Goal: Participate in discussion: Engage in conversation with other users on a specific topic

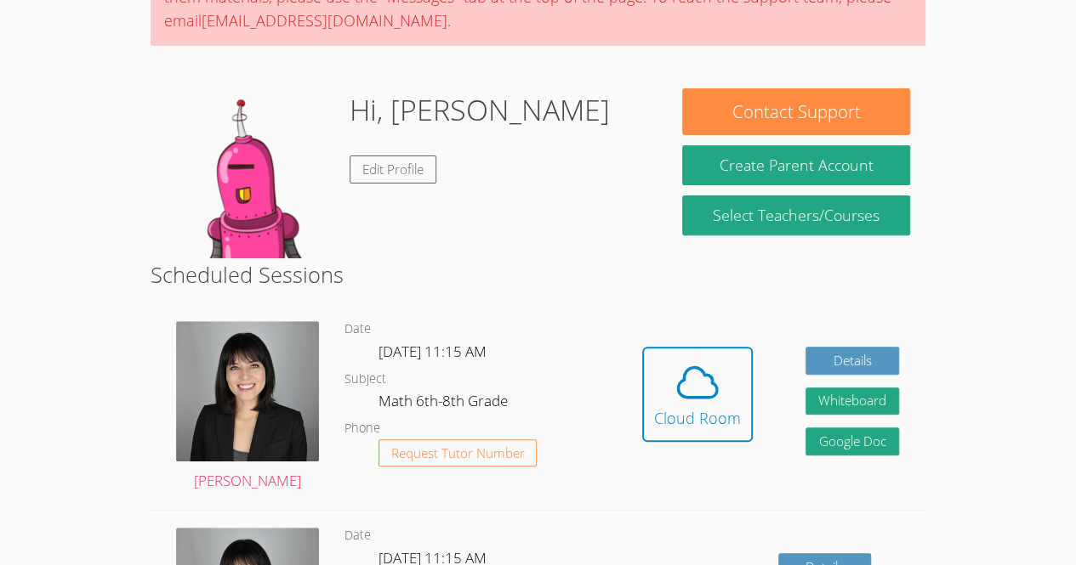
scroll to position [190, 0]
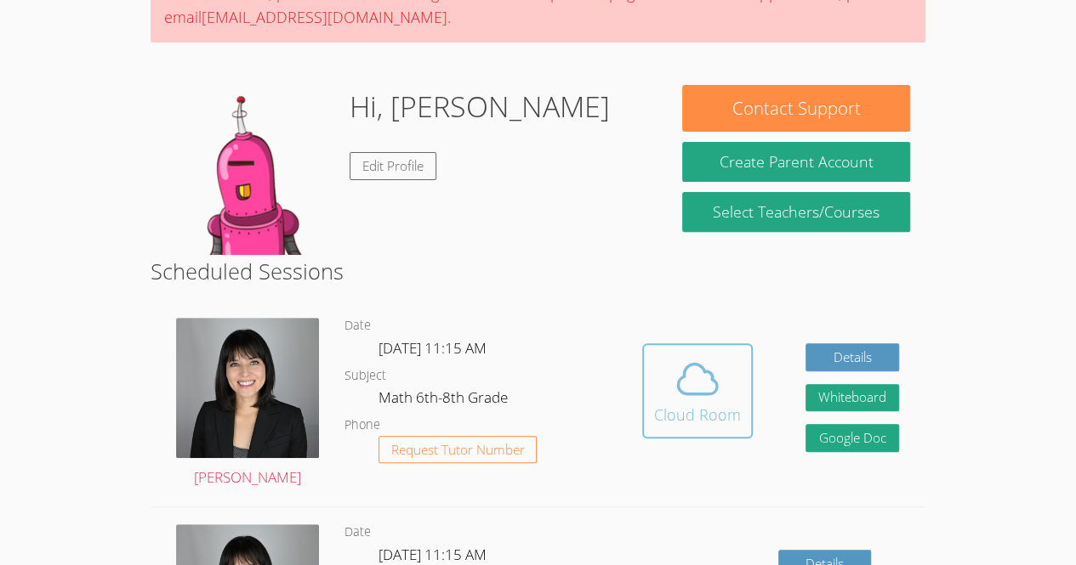
click at [680, 399] on icon at bounding box center [697, 379] width 48 height 48
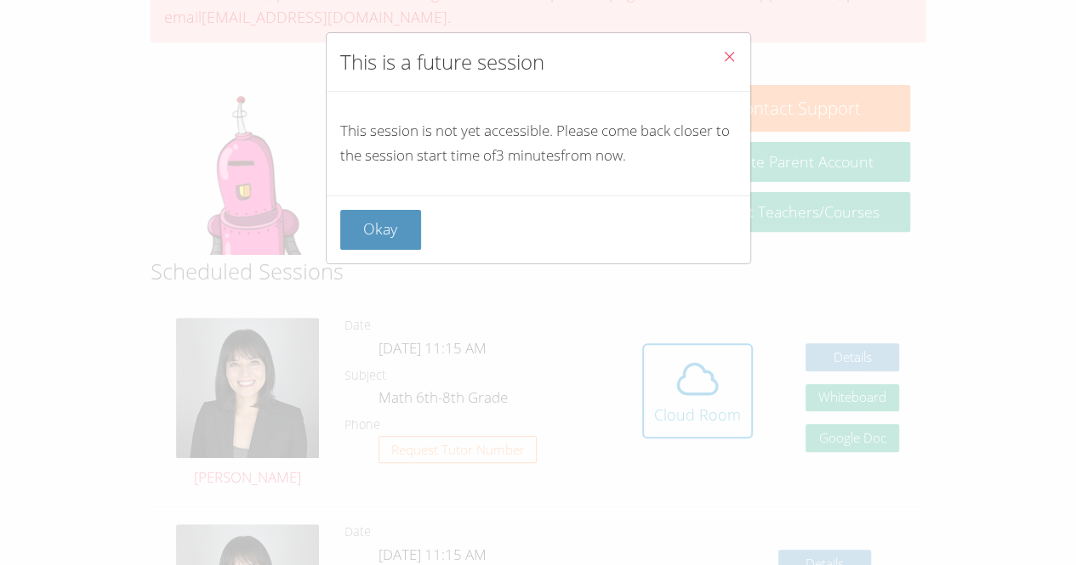
click at [722, 63] on icon "Close" at bounding box center [729, 56] width 14 height 14
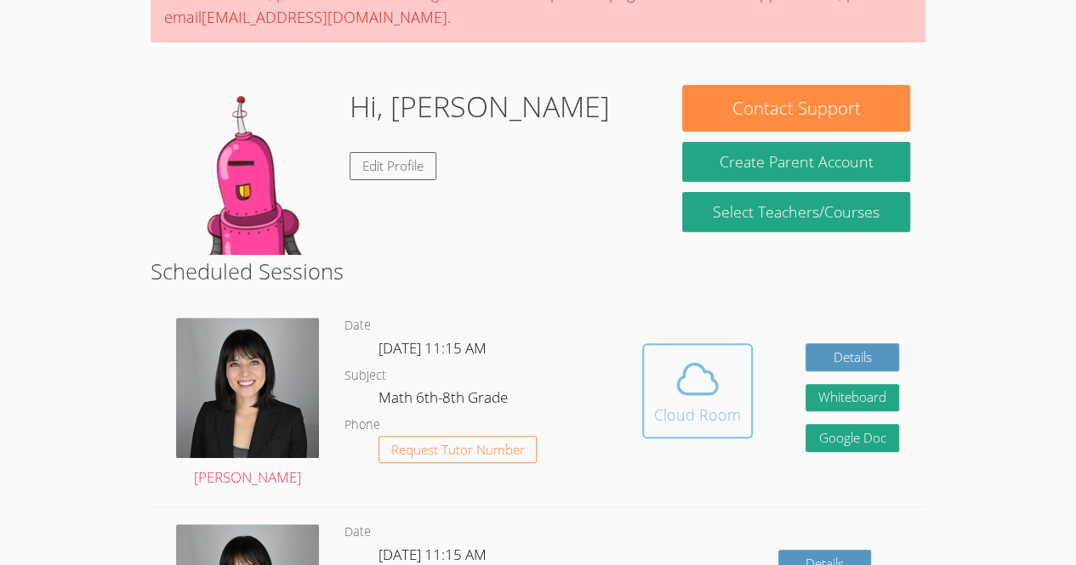
click at [719, 420] on div "Cloud Room" at bounding box center [697, 415] width 87 height 24
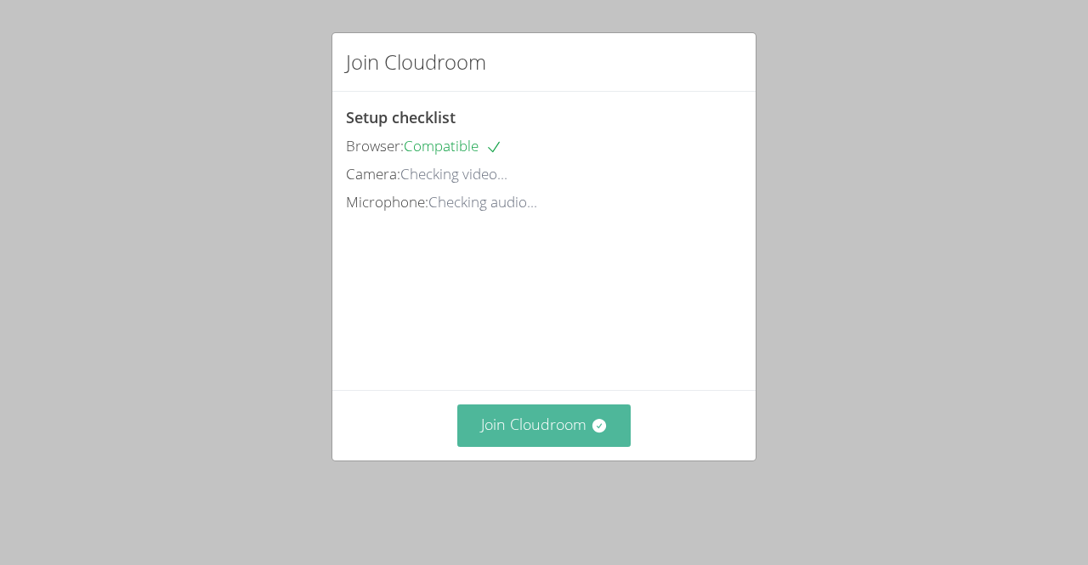
click at [546, 446] on button "Join Cloudroom" at bounding box center [544, 426] width 174 height 42
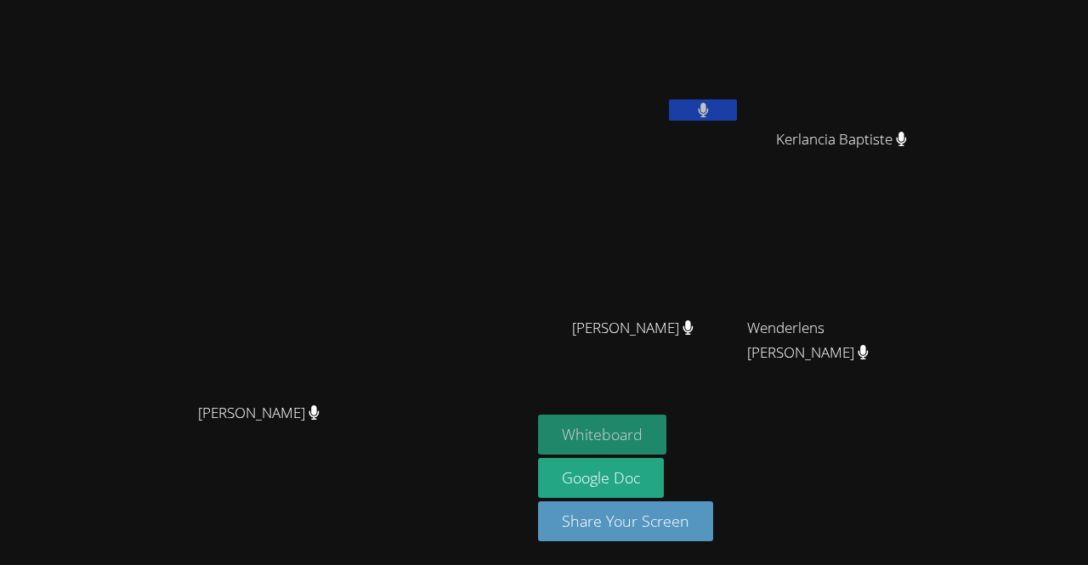
click at [605, 433] on button "Whiteboard" at bounding box center [602, 435] width 128 height 40
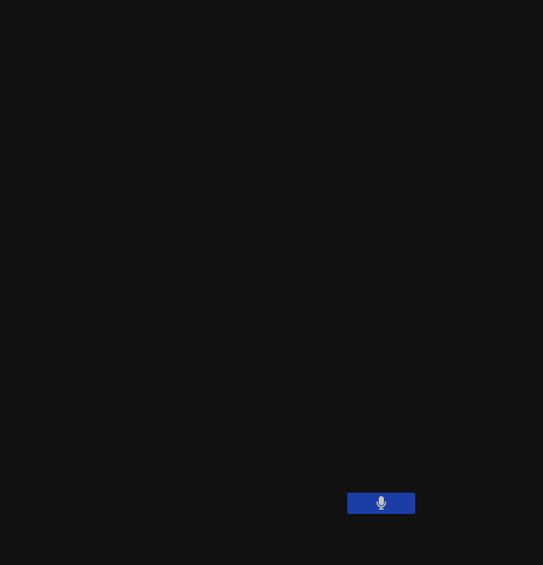
click at [351, 366] on main "[PERSON_NAME]" at bounding box center [271, 189] width 543 height 379
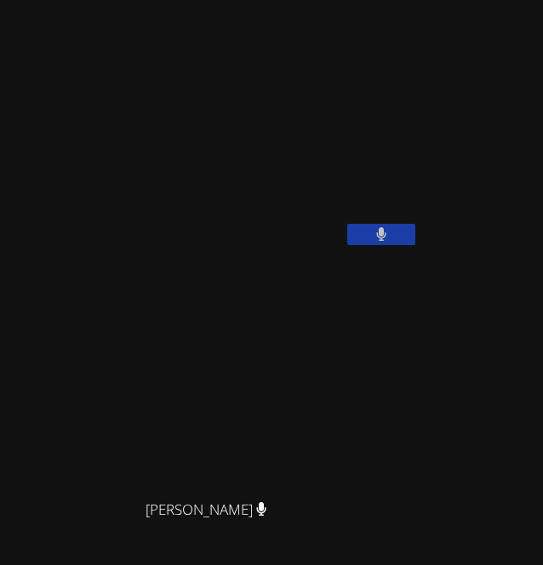
scroll to position [270, 0]
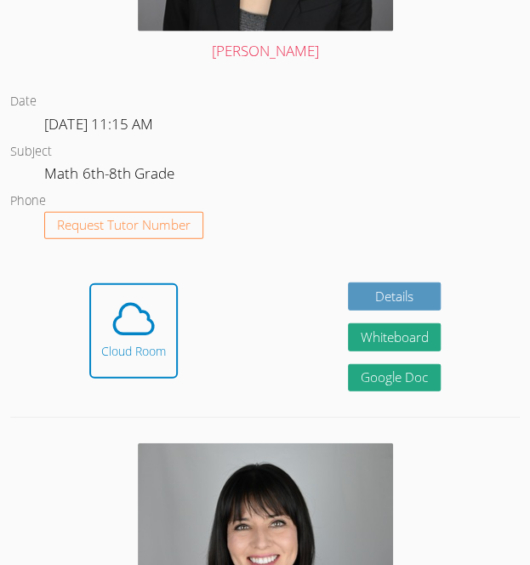
scroll to position [910, 0]
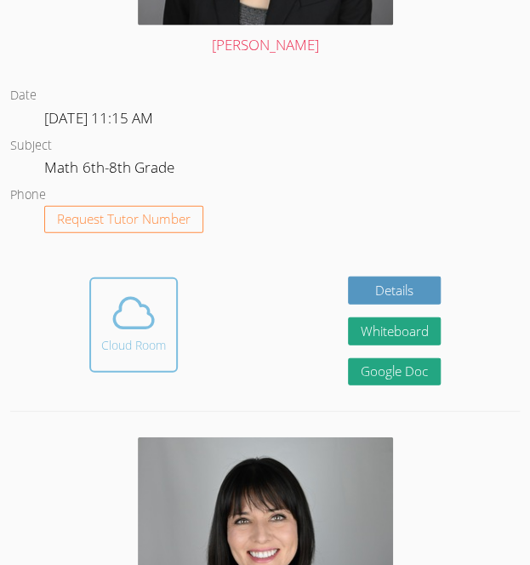
click at [115, 329] on icon at bounding box center [134, 313] width 48 height 48
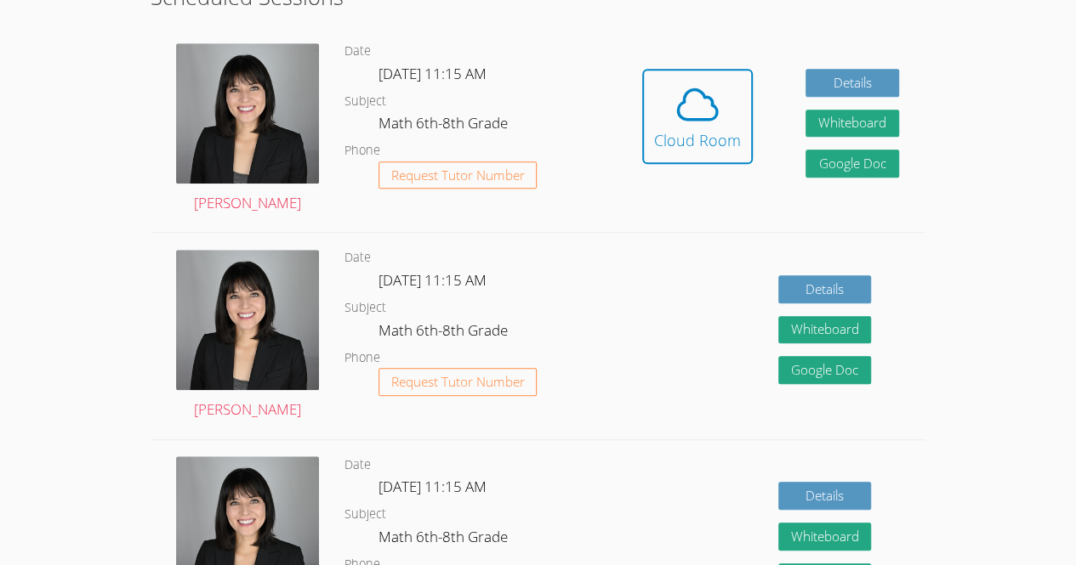
scroll to position [459, 0]
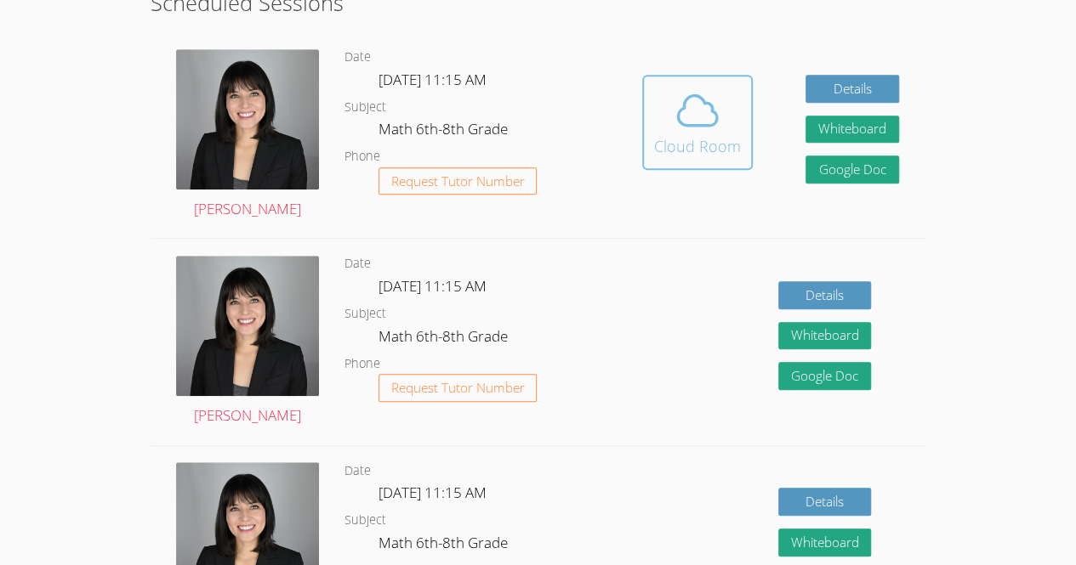
click at [728, 112] on span at bounding box center [697, 111] width 87 height 48
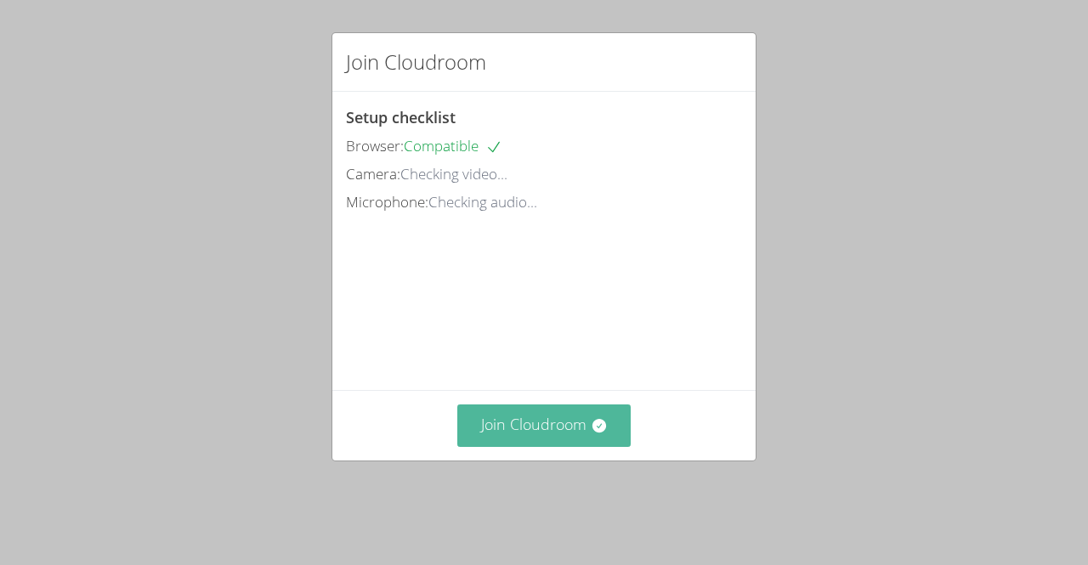
click at [566, 441] on button "Join Cloudroom" at bounding box center [544, 426] width 174 height 42
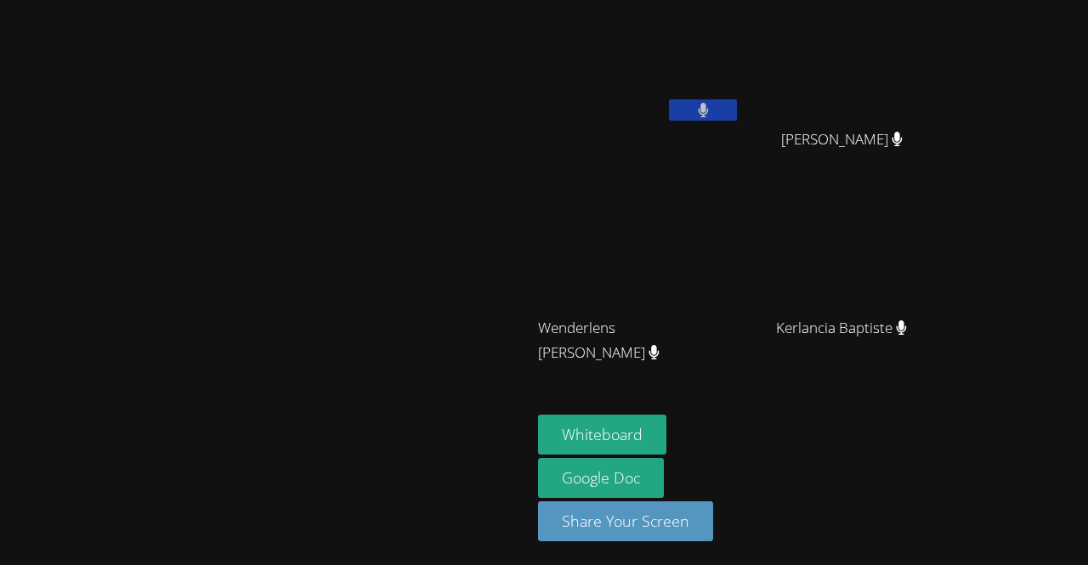
click at [394, 395] on video at bounding box center [266, 249] width 255 height 292
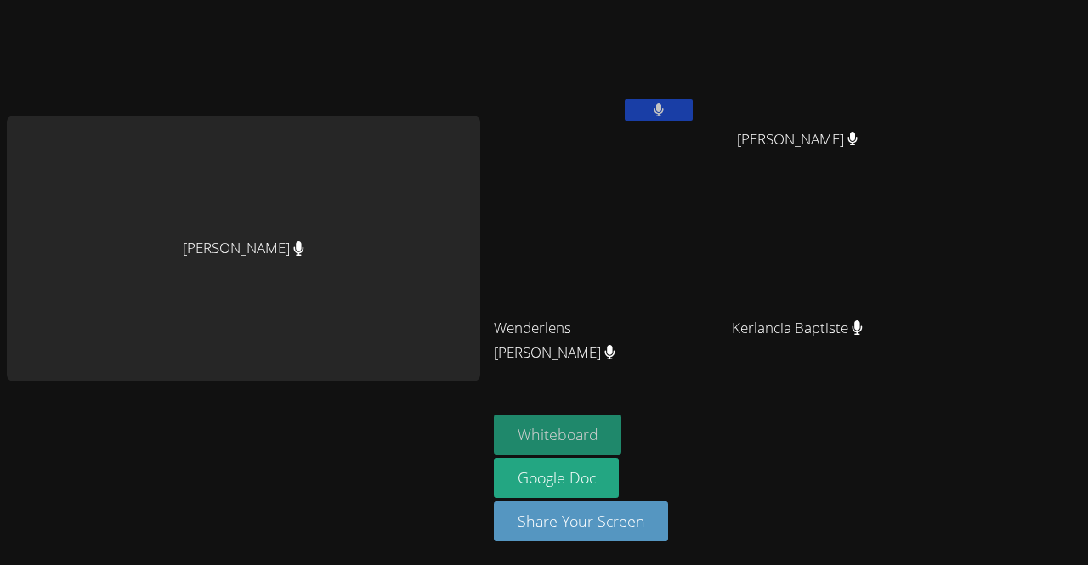
click at [595, 423] on button "Whiteboard" at bounding box center [558, 435] width 128 height 40
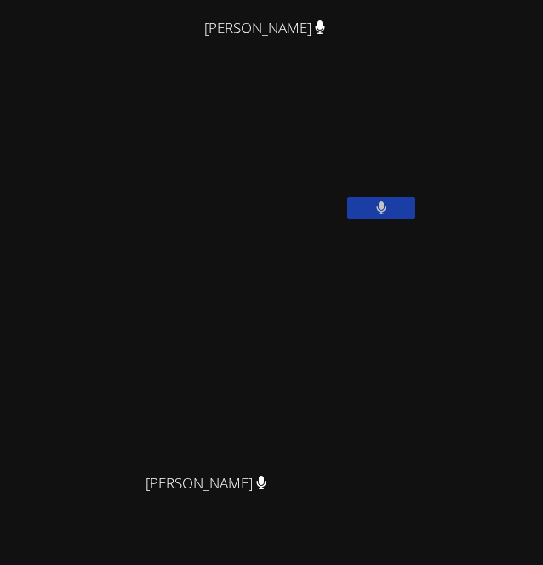
scroll to position [285, 0]
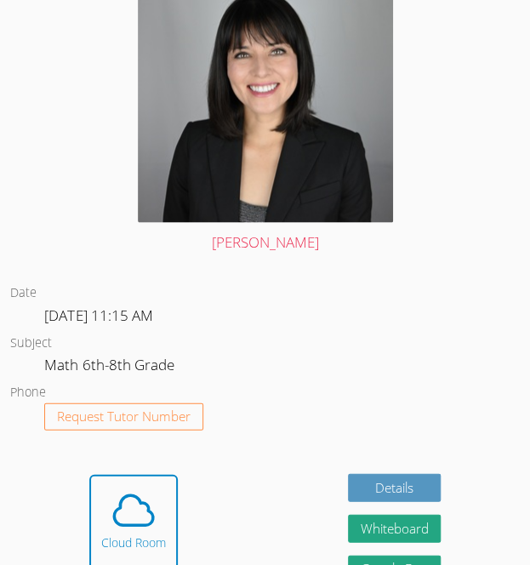
scroll to position [719, 0]
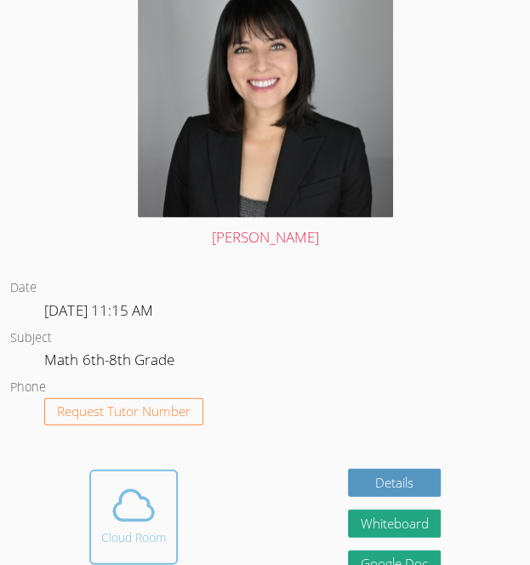
click at [145, 507] on icon at bounding box center [134, 504] width 48 height 48
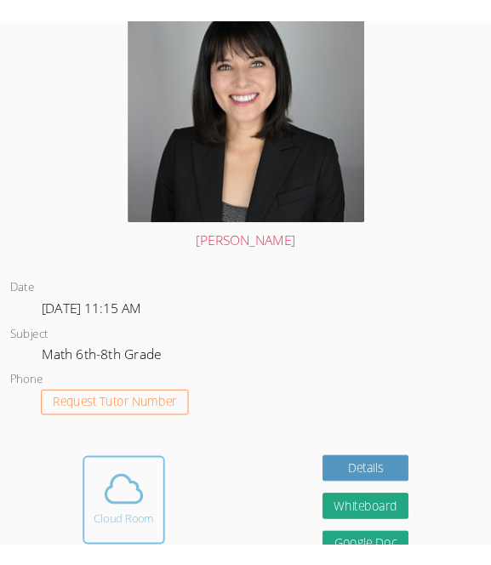
scroll to position [742, 0]
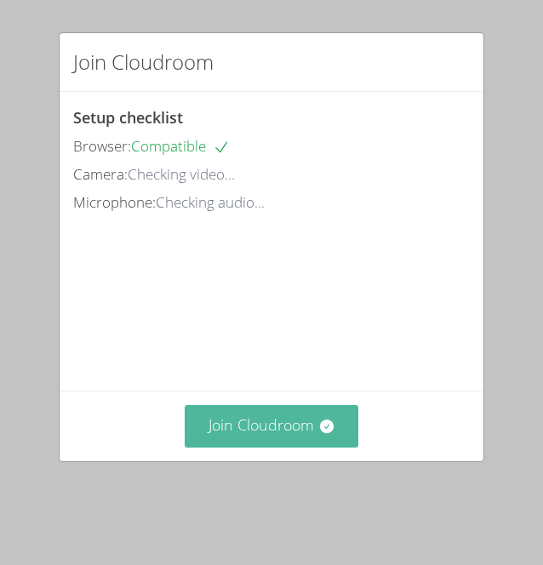
click at [304, 432] on button "Join Cloudroom" at bounding box center [272, 426] width 174 height 42
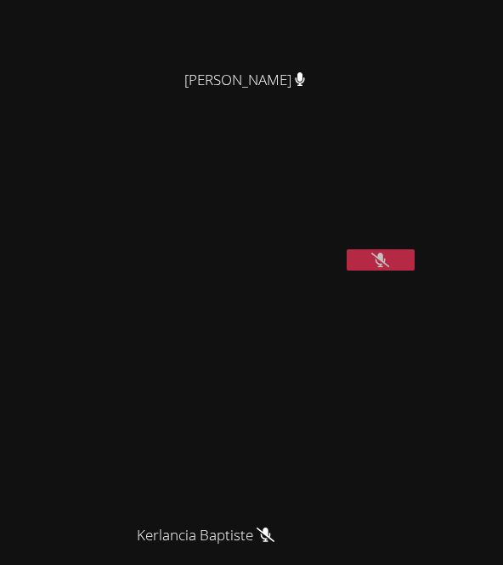
scroll to position [236, 0]
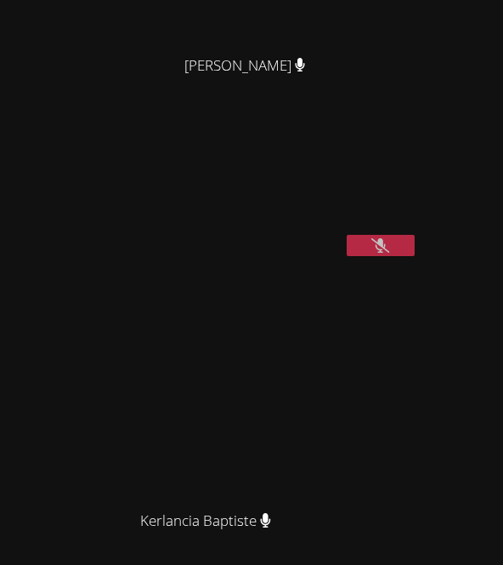
click at [401, 256] on button at bounding box center [381, 245] width 68 height 21
click at [393, 256] on button at bounding box center [381, 245] width 68 height 21
click at [386, 256] on button at bounding box center [381, 245] width 68 height 21
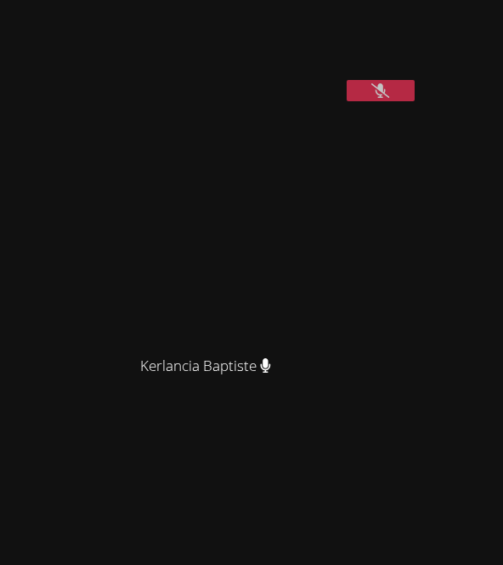
scroll to position [442, 0]
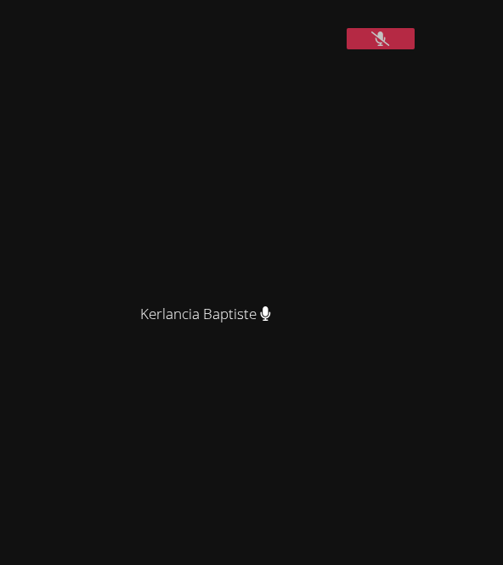
click at [391, 49] on button at bounding box center [381, 38] width 68 height 21
click at [390, 49] on button at bounding box center [381, 38] width 68 height 21
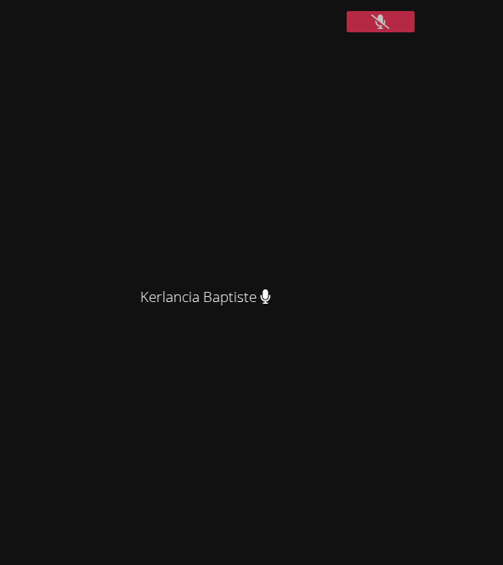
scroll to position [457, 0]
click at [383, 35] on button at bounding box center [381, 24] width 68 height 21
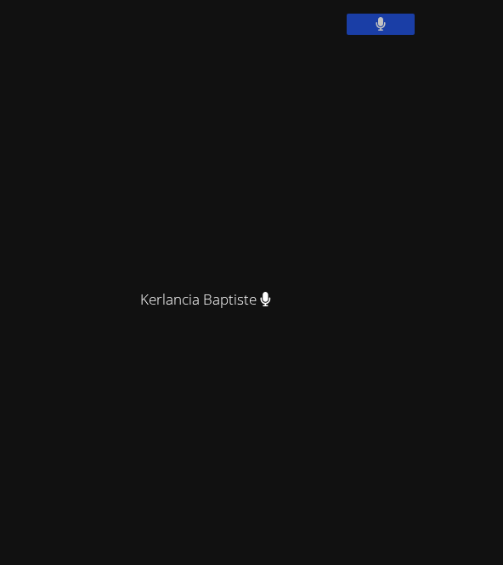
click at [369, 35] on button at bounding box center [381, 24] width 68 height 21
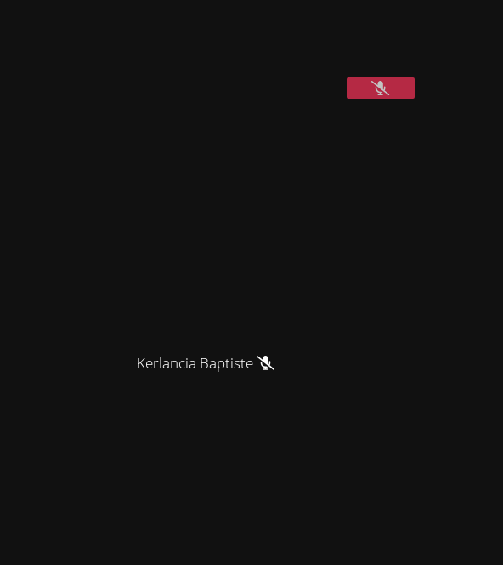
scroll to position [396, 0]
click at [376, 95] on button at bounding box center [381, 84] width 68 height 21
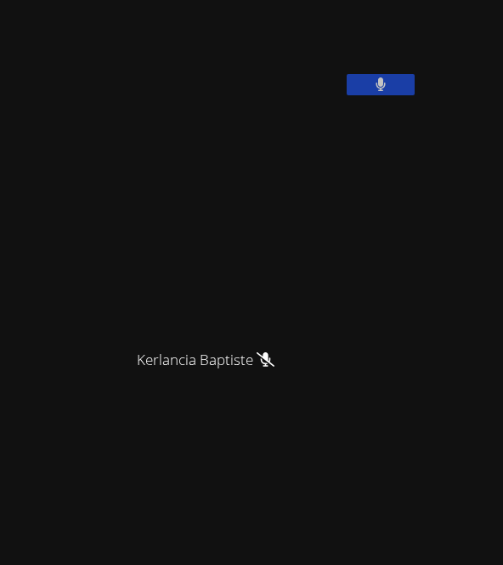
click at [384, 92] on icon at bounding box center [381, 84] width 10 height 14
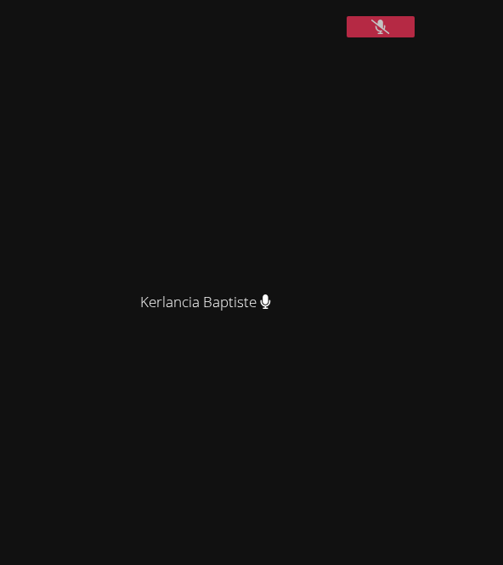
scroll to position [214, 0]
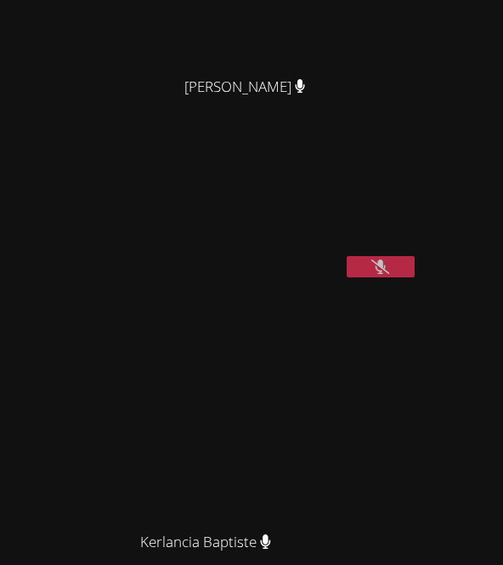
click at [379, 274] on icon at bounding box center [381, 266] width 18 height 14
click at [390, 277] on button at bounding box center [381, 266] width 68 height 21
click at [382, 274] on icon at bounding box center [381, 266] width 18 height 14
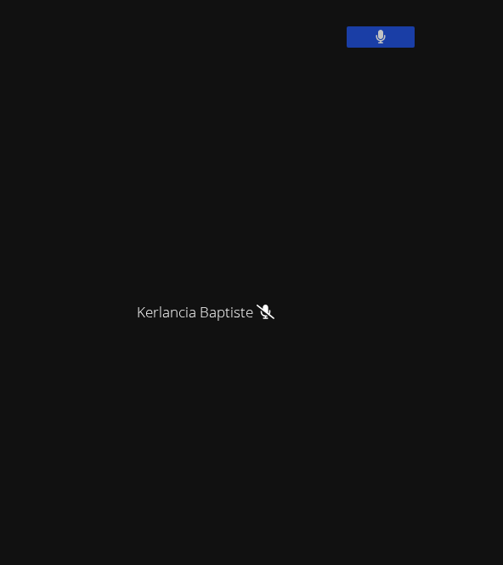
scroll to position [0, 0]
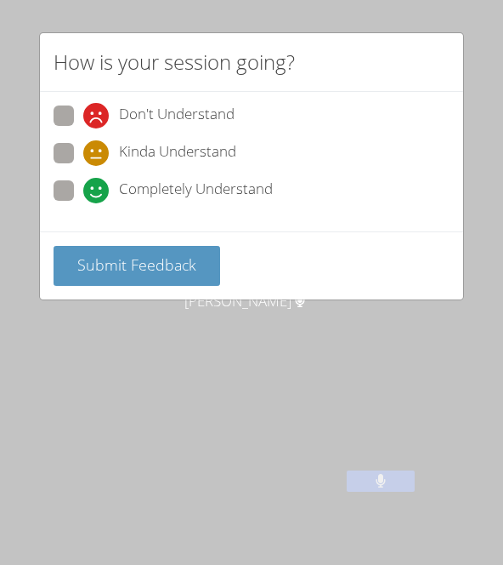
click at [83, 166] on span at bounding box center [83, 166] width 0 height 0
click at [83, 157] on input "Kinda Understand" at bounding box center [90, 150] width 14 height 14
radio input "true"
click at [83, 203] on span at bounding box center [83, 203] width 0 height 0
click at [83, 191] on input "Completely Understand" at bounding box center [90, 187] width 14 height 14
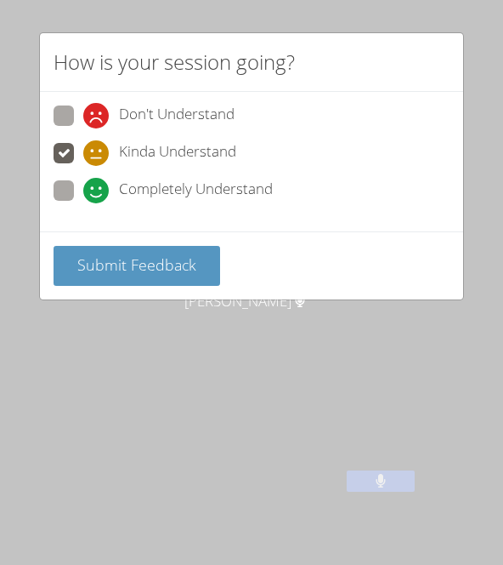
radio input "true"
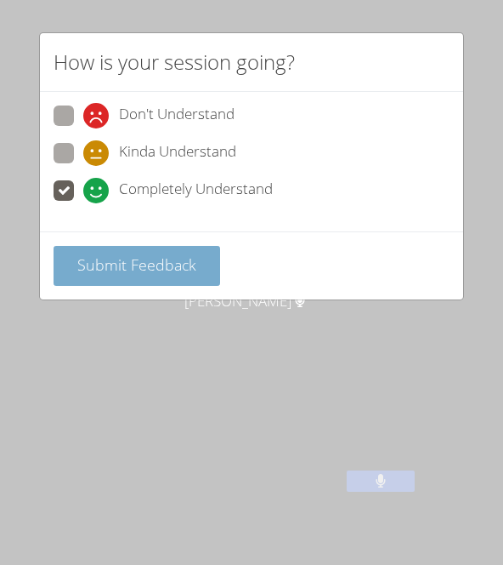
click at [139, 250] on button "Submit Feedback" at bounding box center [137, 266] width 167 height 40
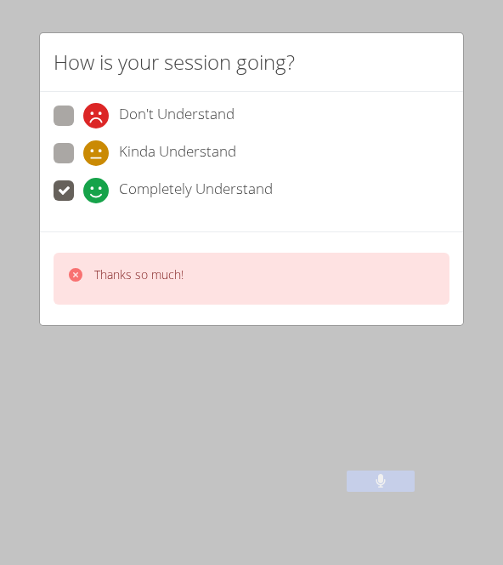
click at [258, 320] on div "Thanks so much!" at bounding box center [251, 278] width 423 height 94
click at [247, 293] on div "Thanks so much!" at bounding box center [252, 279] width 396 height 52
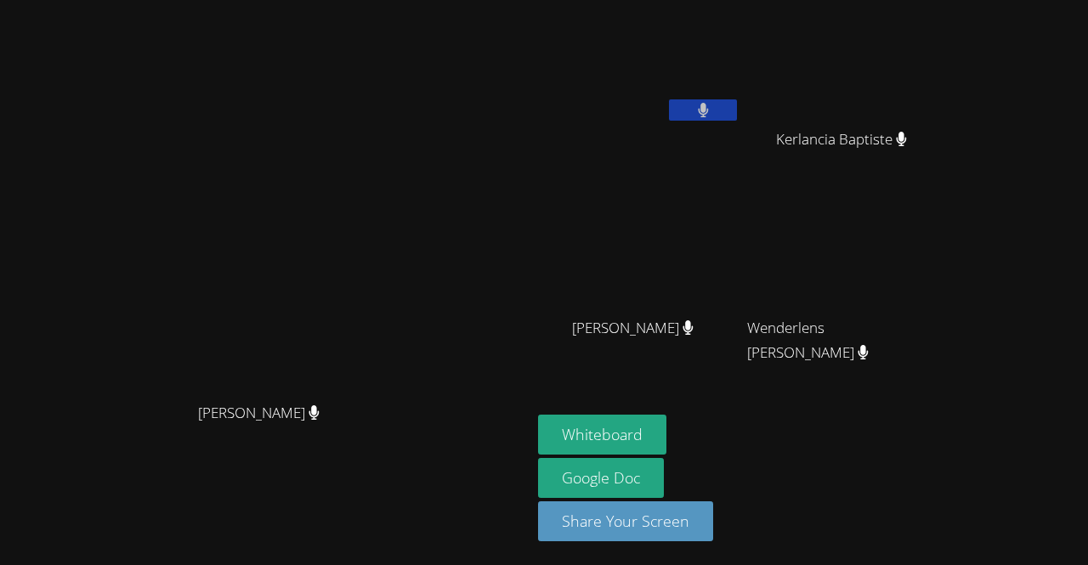
click at [104, 308] on div "[PERSON_NAME]" at bounding box center [266, 249] width 518 height 292
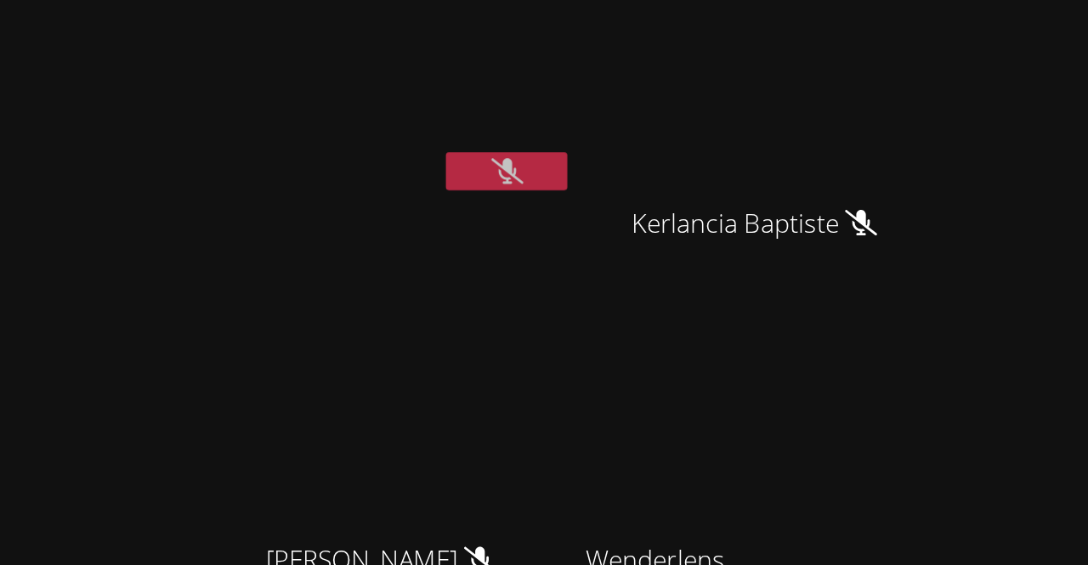
click at [542, 118] on button at bounding box center [703, 109] width 68 height 21
click at [542, 101] on button at bounding box center [703, 109] width 68 height 21
click at [542, 106] on button at bounding box center [703, 109] width 68 height 21
click at [542, 105] on button at bounding box center [703, 109] width 68 height 21
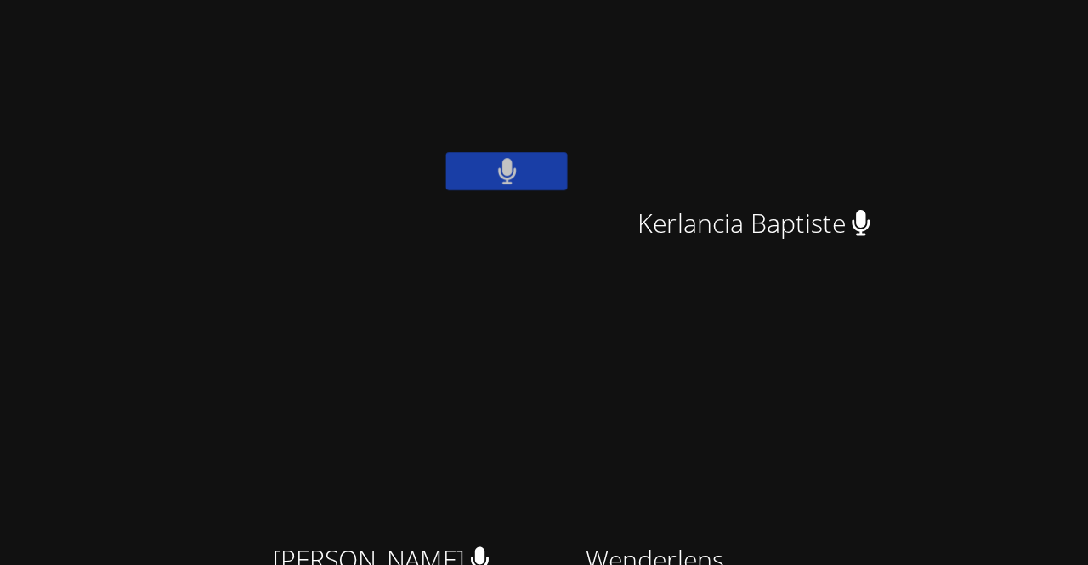
click at [542, 114] on button at bounding box center [703, 109] width 68 height 21
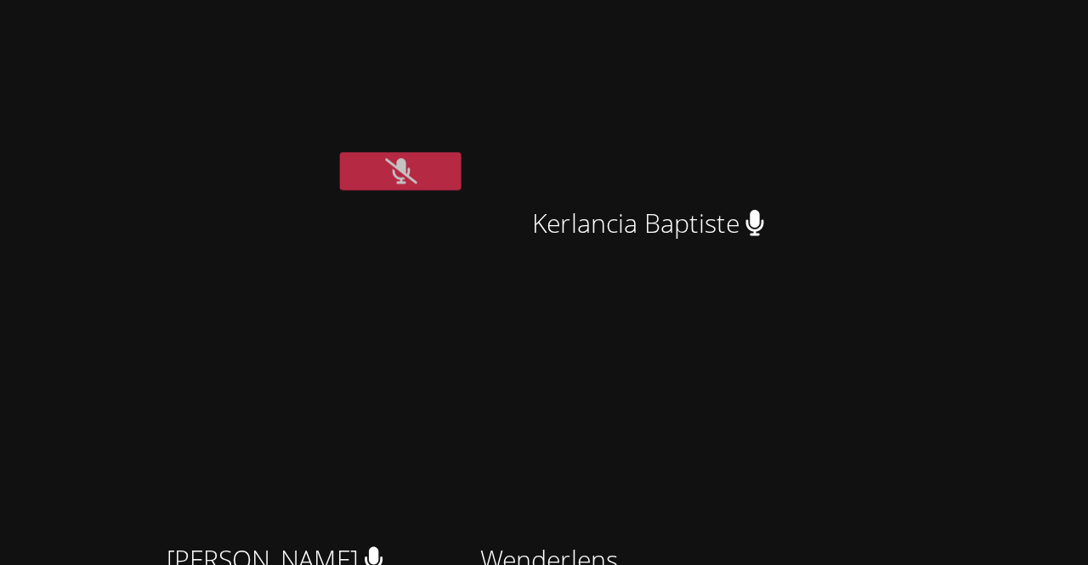
click at [542, 114] on button at bounding box center [703, 109] width 68 height 21
